Goal: Find specific page/section: Find specific page/section

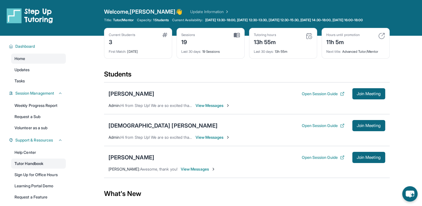
click at [34, 168] on link "Tutor Handbook" at bounding box center [38, 163] width 55 height 10
click at [407, 190] on icon "chat-button" at bounding box center [409, 194] width 9 height 8
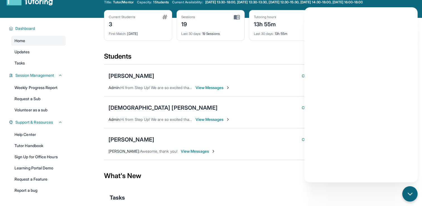
scroll to position [52, 0]
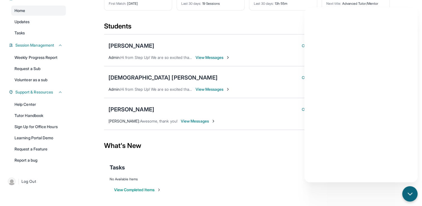
click at [261, 164] on div "Tasks" at bounding box center [247, 167] width 274 height 8
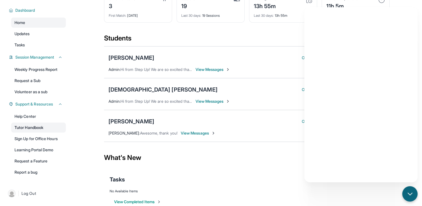
scroll to position [24, 0]
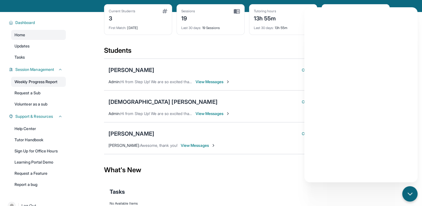
click at [38, 85] on link "Weekly Progress Report" at bounding box center [38, 82] width 55 height 10
